Goal: Find specific page/section: Find specific page/section

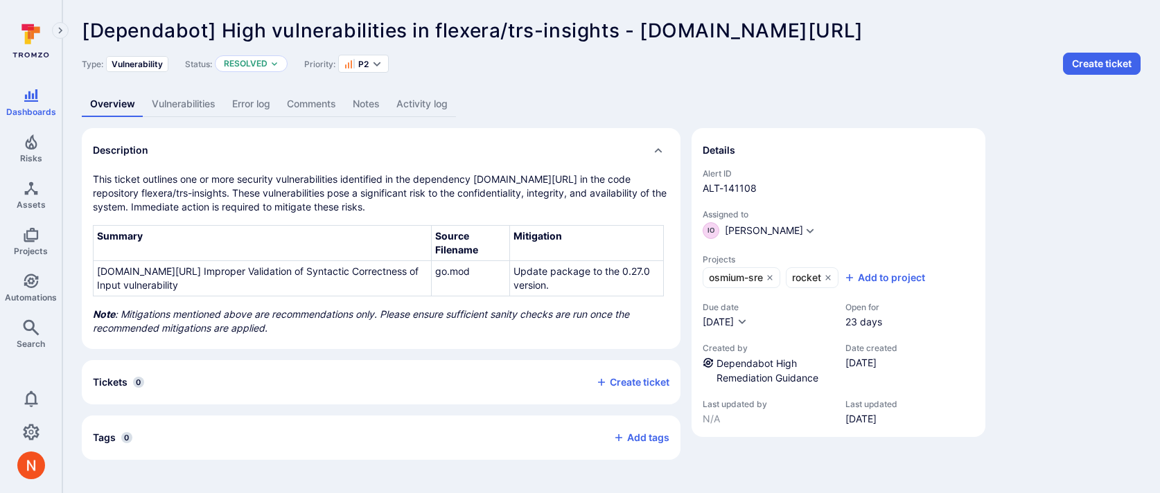
click at [199, 103] on link "Vulnerabilities" at bounding box center [183, 104] width 80 height 26
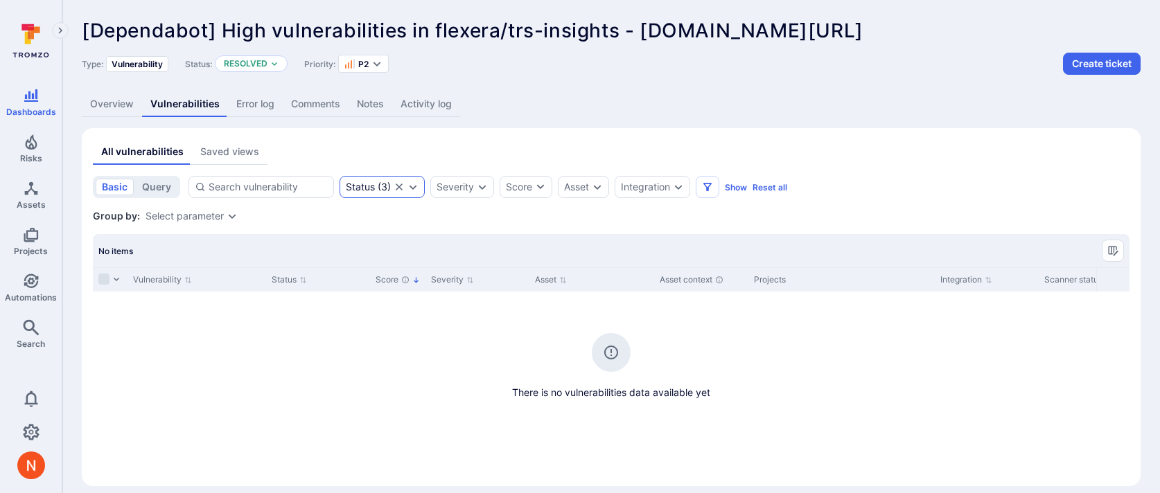
click at [396, 185] on icon "Clear selection" at bounding box center [399, 187] width 11 height 11
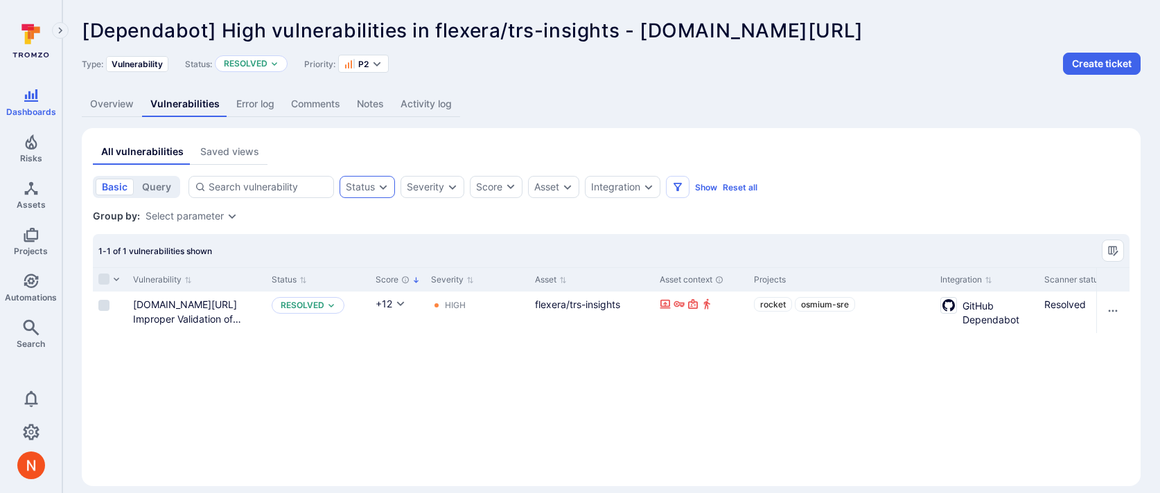
click at [118, 112] on link "Overview" at bounding box center [112, 104] width 60 height 26
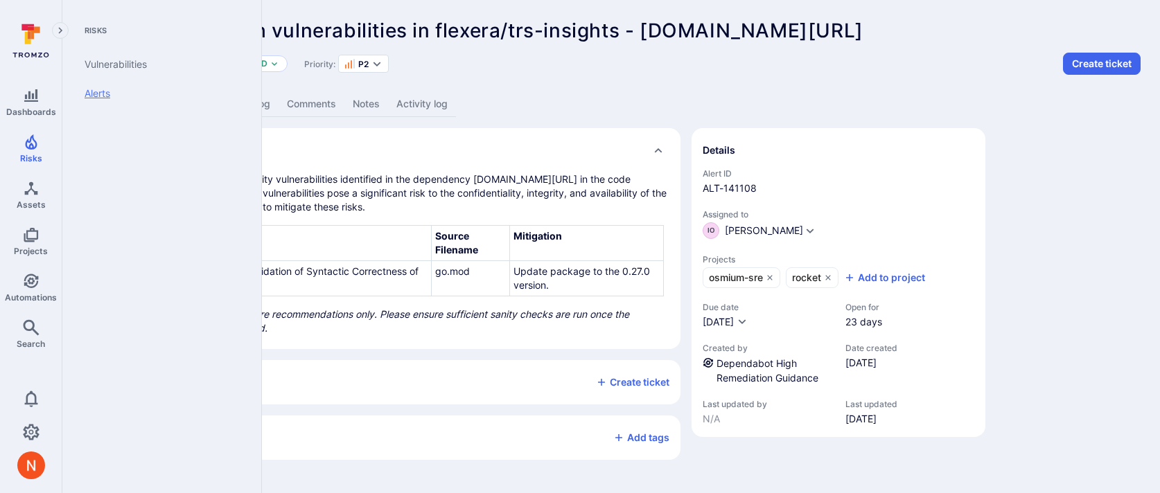
click at [104, 95] on link "Alerts" at bounding box center [158, 93] width 171 height 29
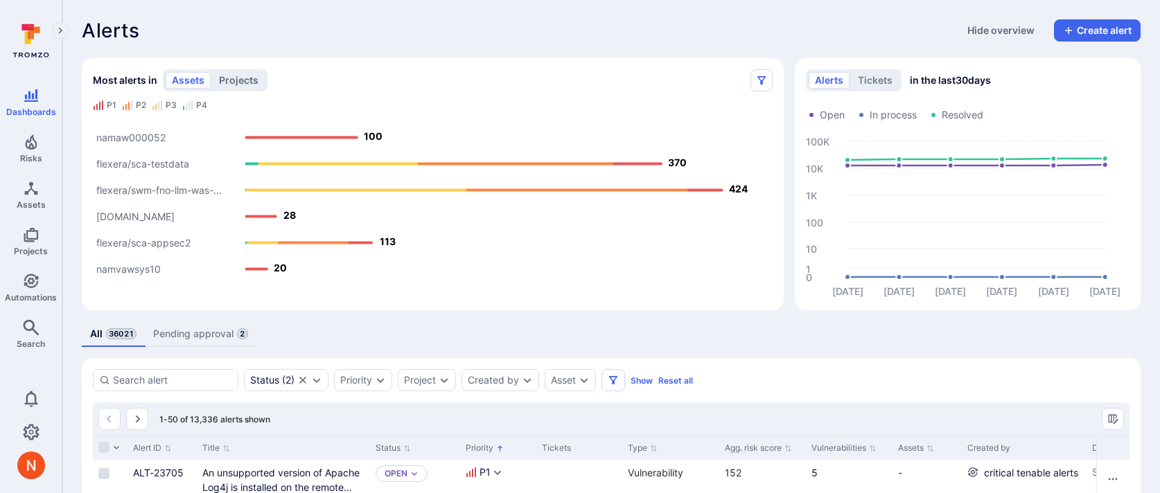
click at [242, 76] on button "projects" at bounding box center [239, 80] width 52 height 17
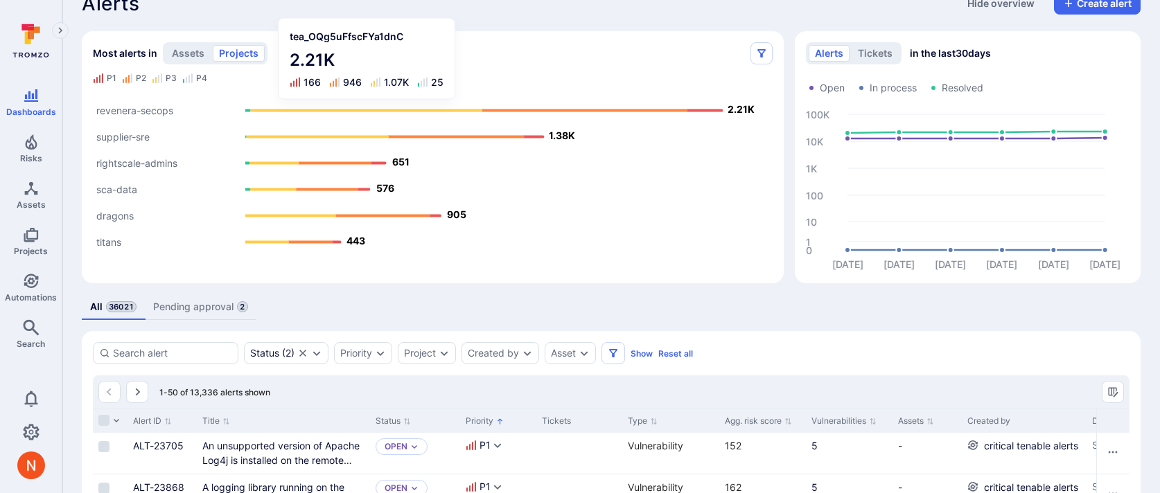
scroll to position [26, 0]
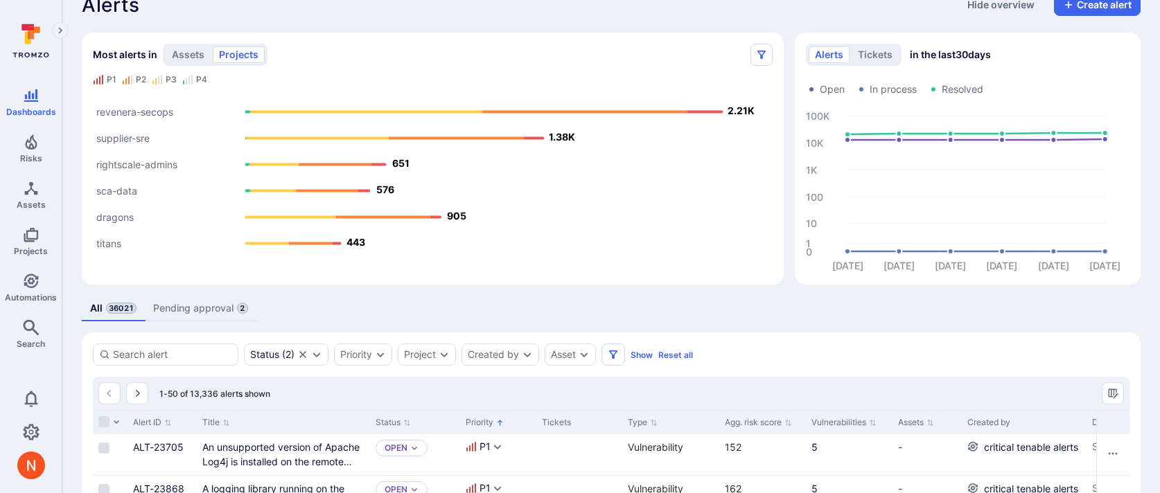
type button "projects"
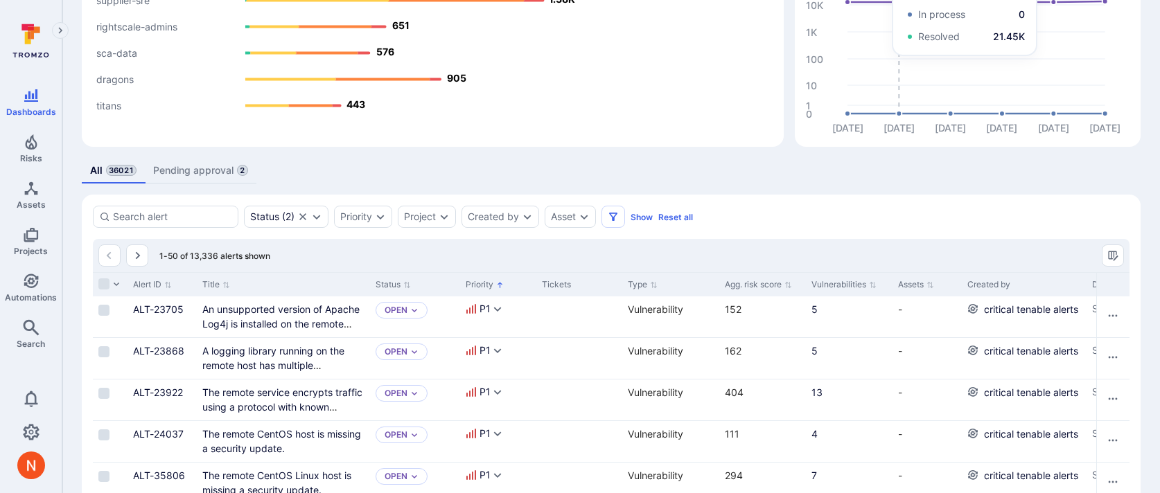
scroll to position [177, 0]
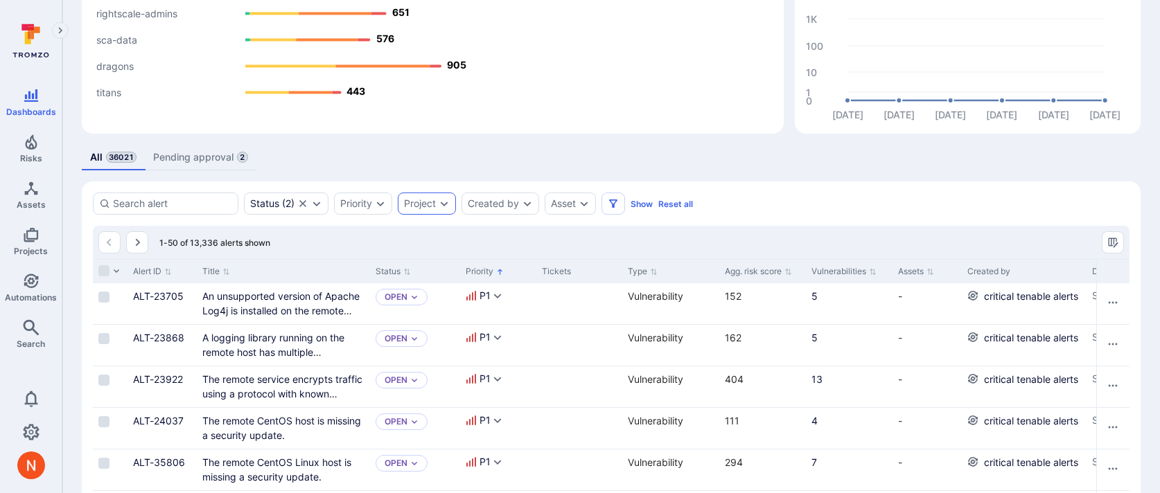
click at [426, 199] on div "Project" at bounding box center [420, 203] width 32 height 11
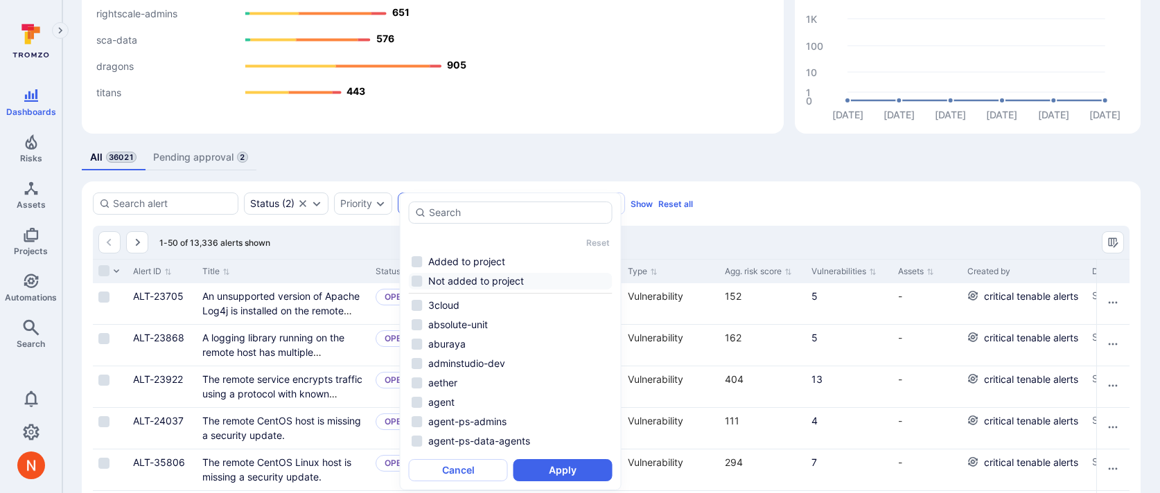
click at [483, 278] on li "Not added to project" at bounding box center [511, 281] width 204 height 17
click at [531, 464] on button "Apply" at bounding box center [562, 470] width 99 height 22
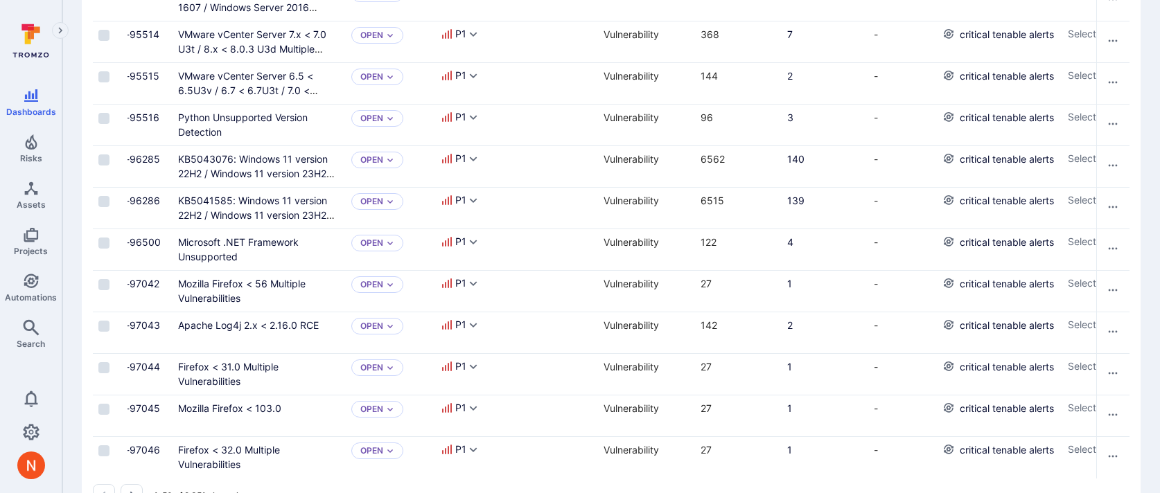
scroll to position [2103, 0]
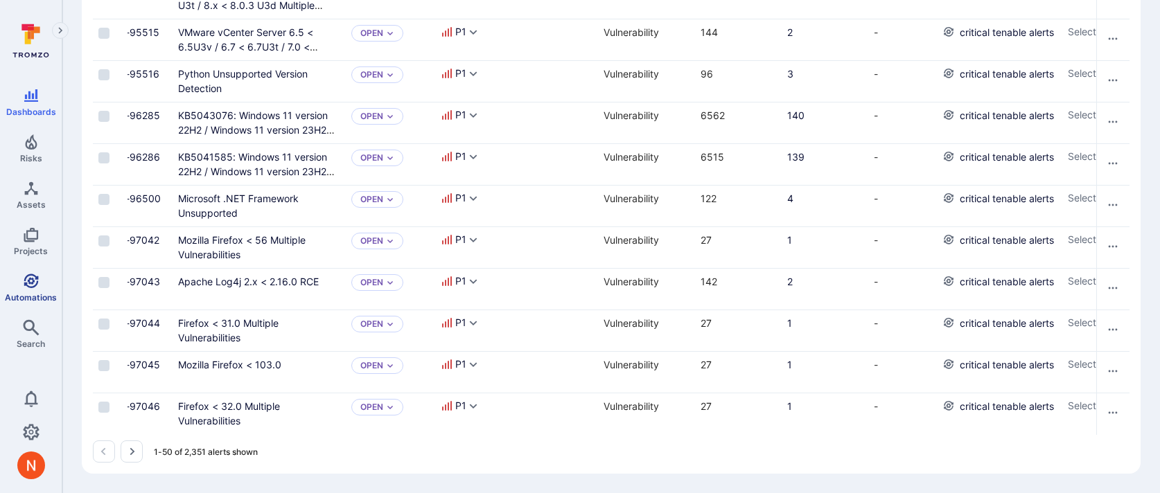
click at [30, 284] on icon "Automations" at bounding box center [31, 281] width 17 height 17
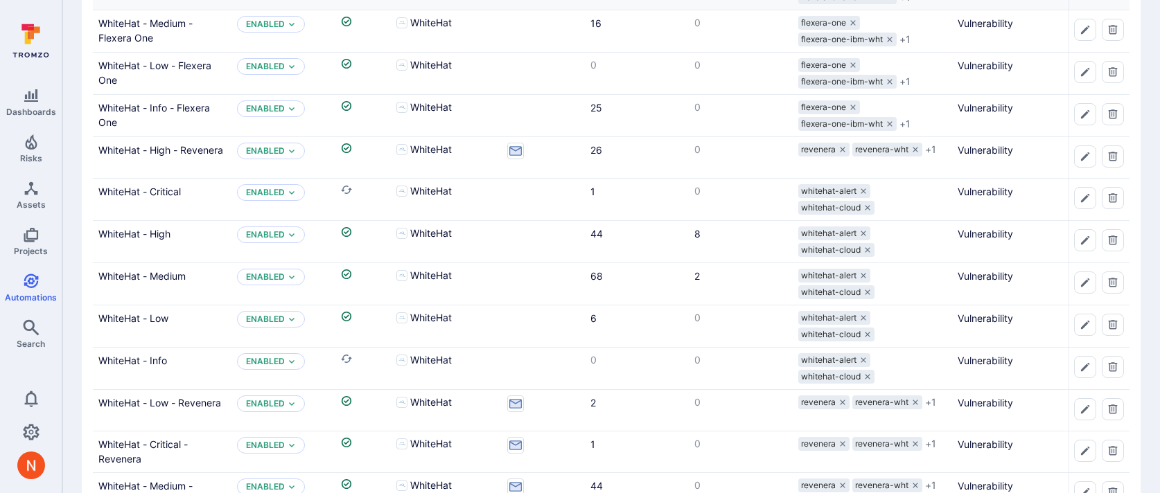
scroll to position [237, 0]
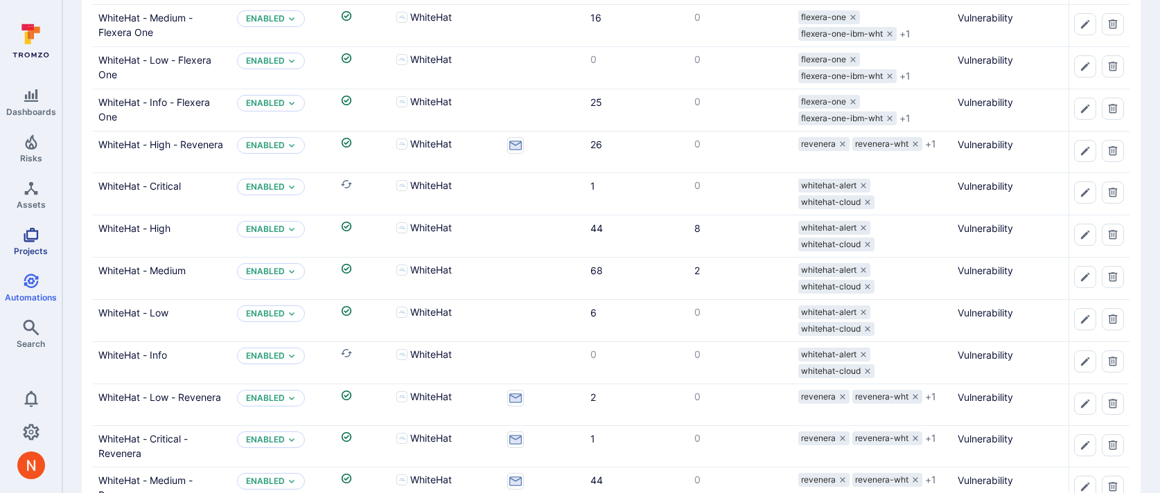
click at [42, 249] on span "Projects" at bounding box center [31, 251] width 34 height 10
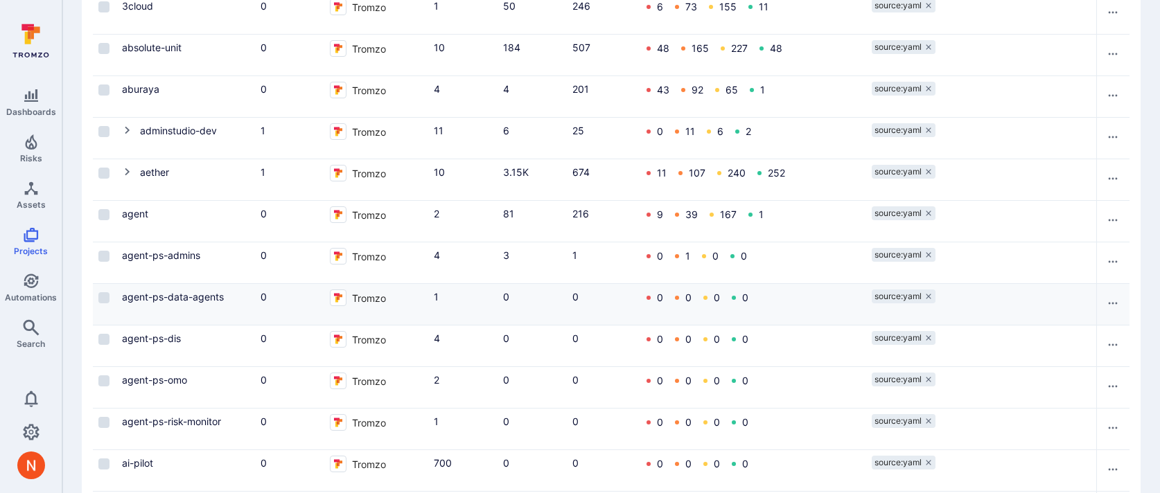
scroll to position [27, 0]
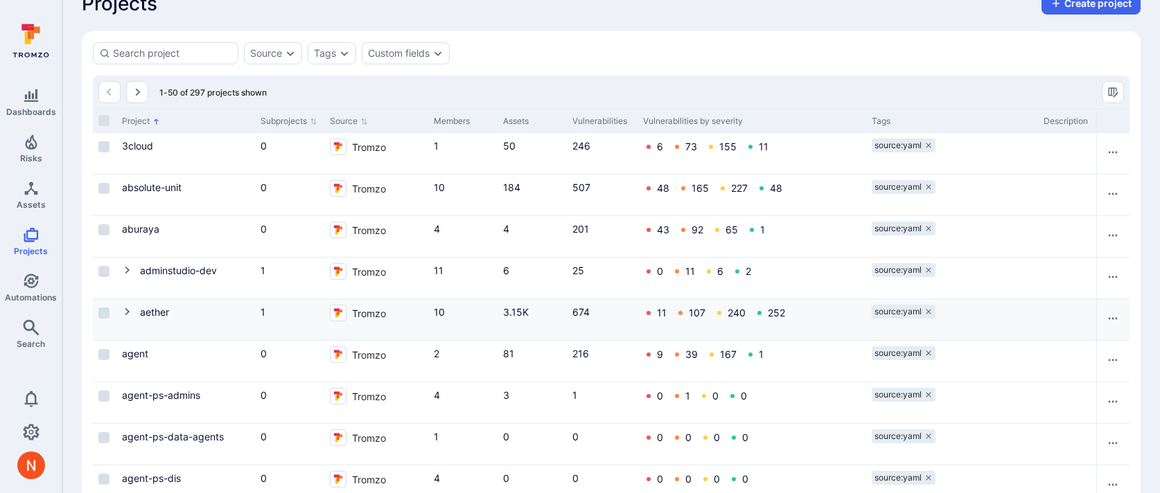
click at [125, 310] on icon "Cell for Project" at bounding box center [127, 311] width 11 height 11
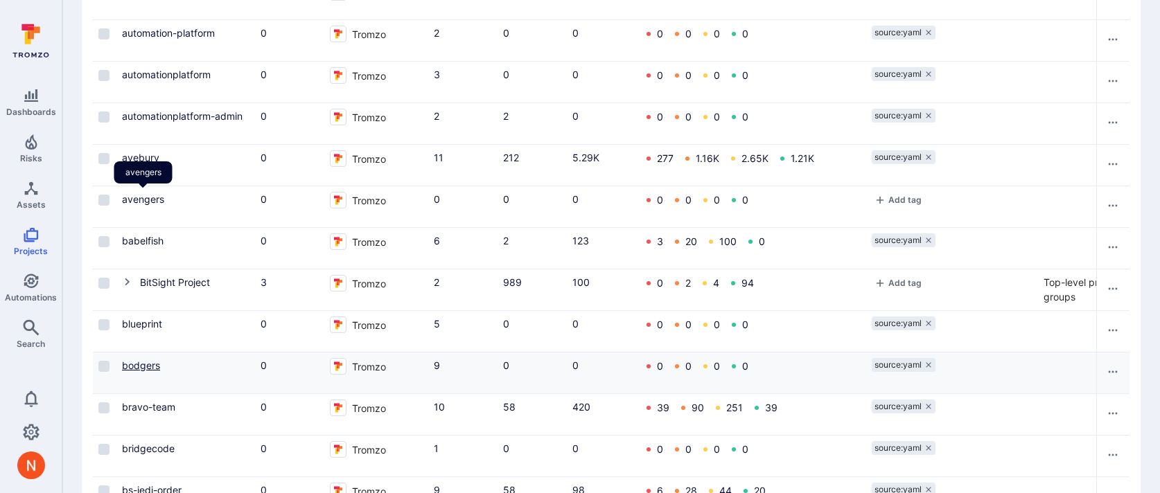
scroll to position [1126, 0]
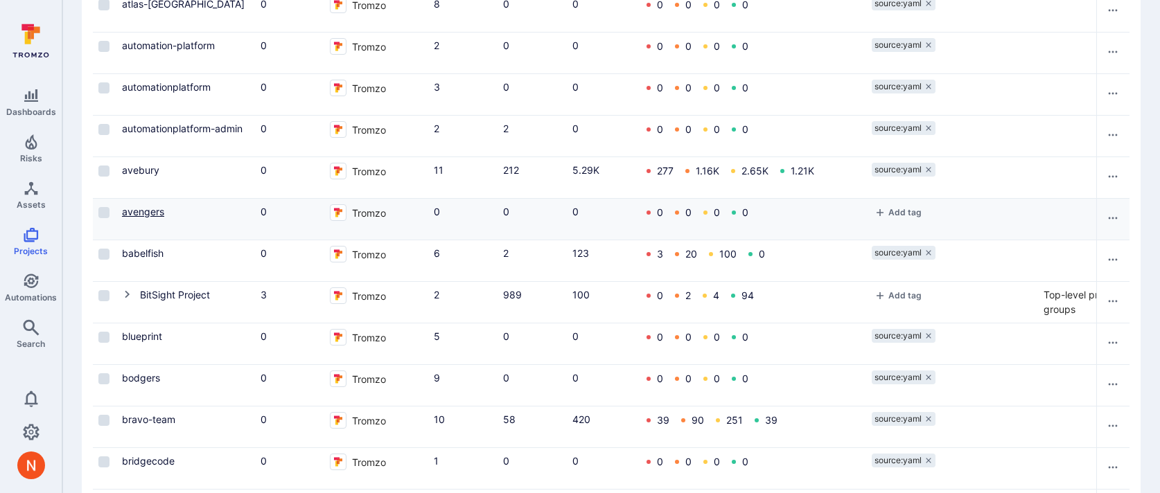
click at [146, 217] on link "avengers" at bounding box center [143, 212] width 42 height 12
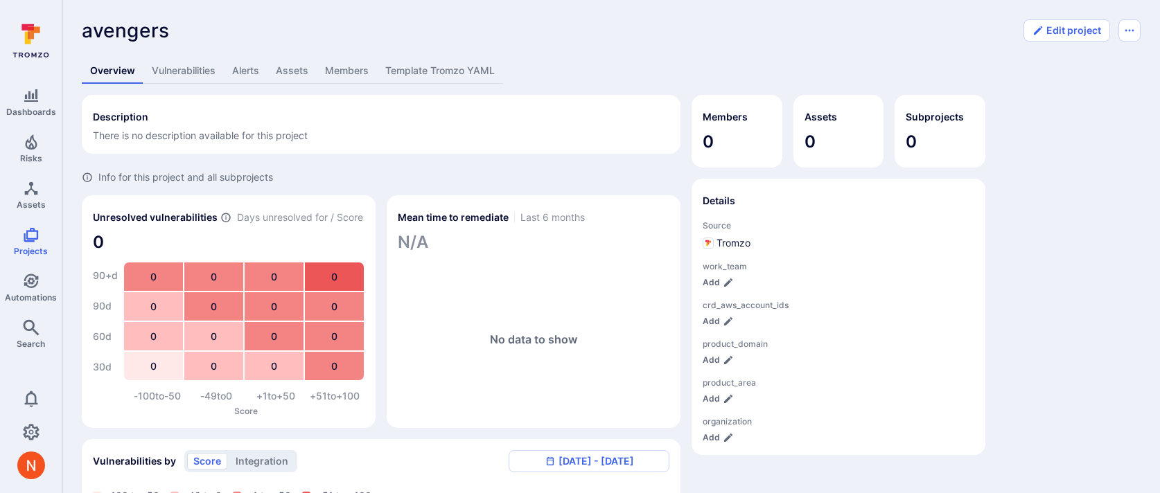
click at [150, 30] on span "avengers" at bounding box center [126, 31] width 88 height 24
copy span "avengers"
click at [399, 67] on link "Template Tromzo YAML" at bounding box center [440, 71] width 126 height 26
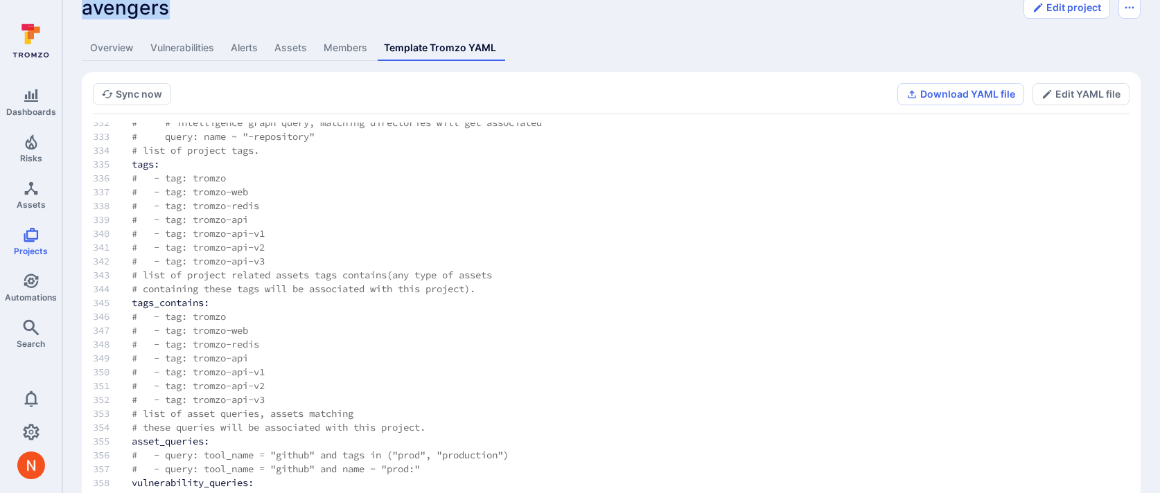
scroll to position [39, 0]
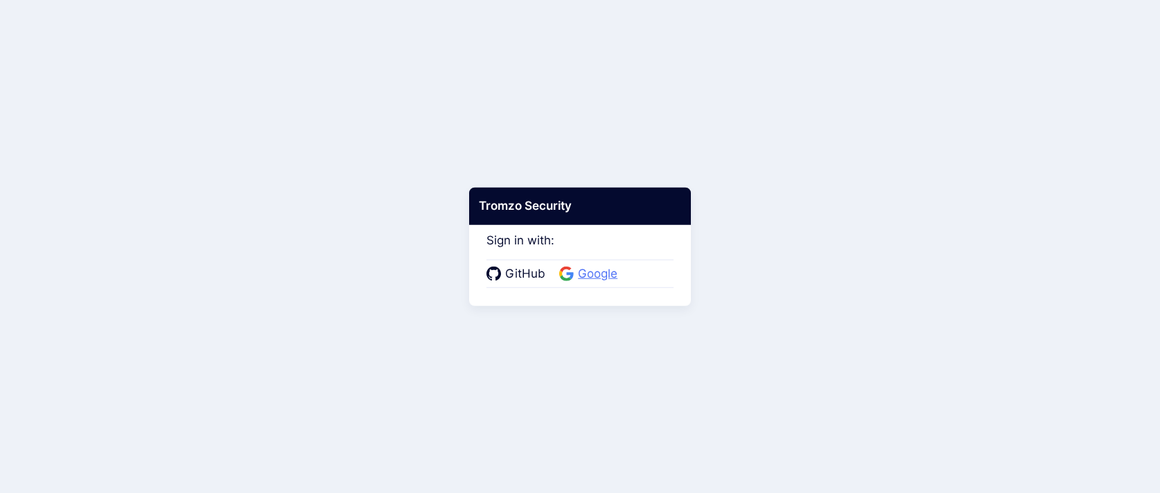
click at [574, 267] on span "Google" at bounding box center [598, 274] width 48 height 18
